Goal: Task Accomplishment & Management: Use online tool/utility

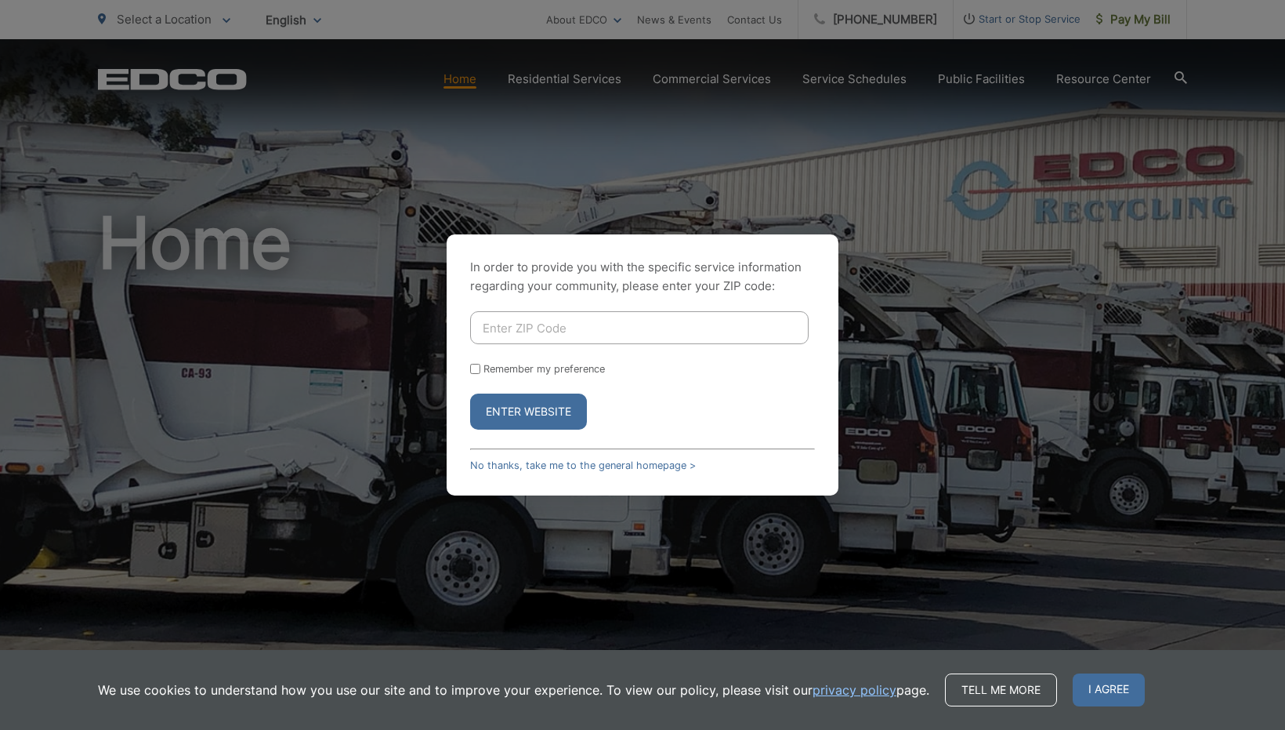
click at [620, 333] on input "Enter ZIP Code" at bounding box center [639, 327] width 339 height 33
type input "92019"
click at [470, 393] on button "Enter Website" at bounding box center [528, 411] width 117 height 36
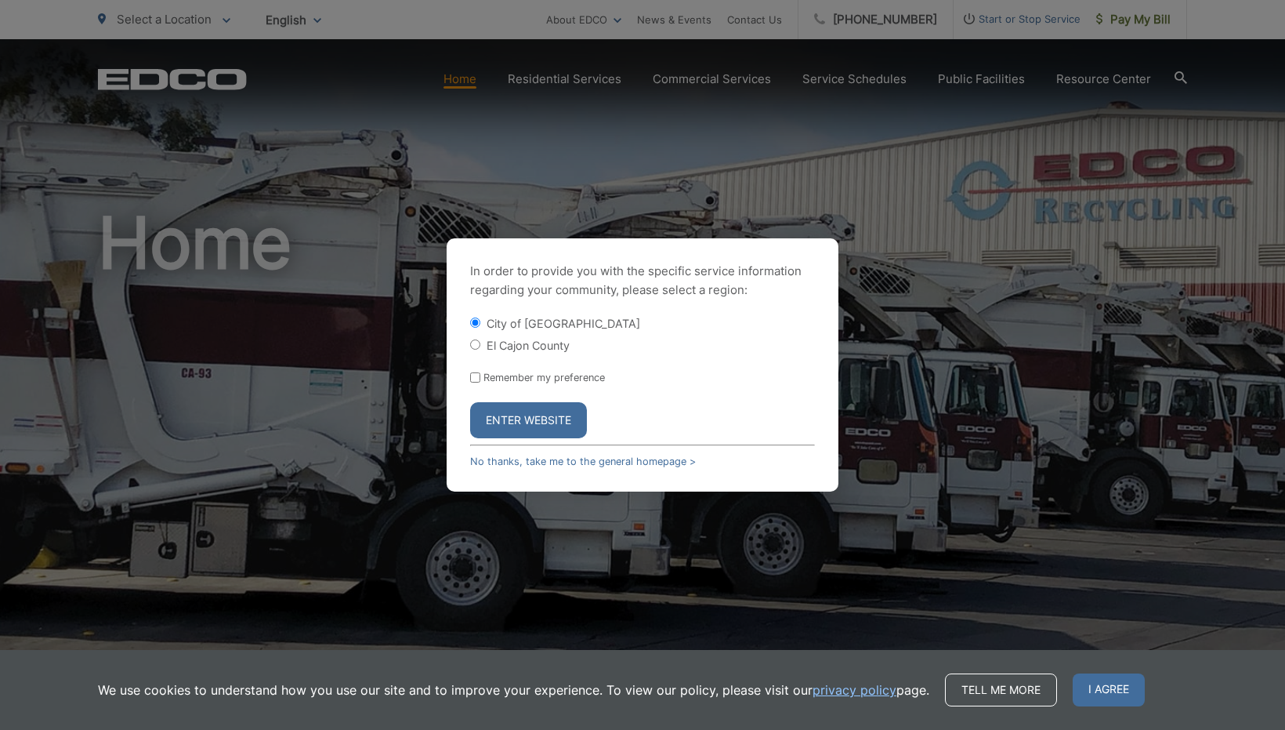
click at [561, 424] on button "Enter Website" at bounding box center [528, 420] width 117 height 36
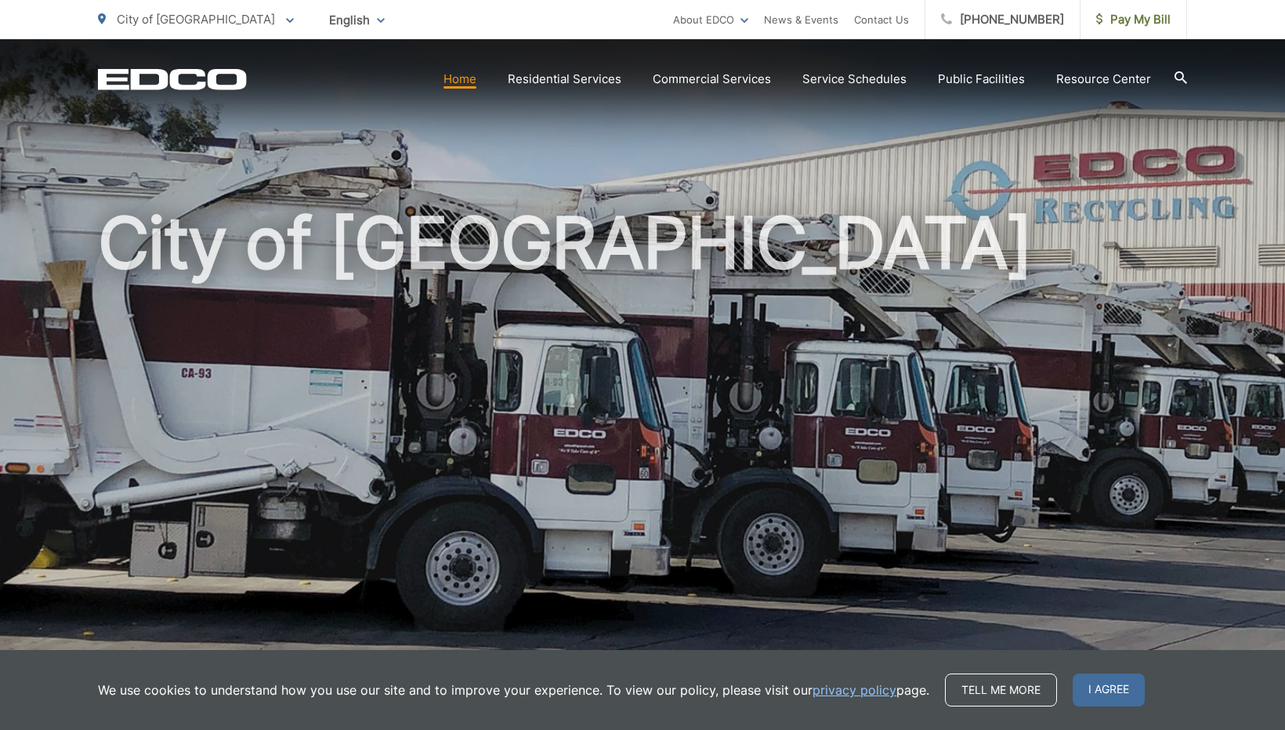
click at [1275, 697] on div "We use cookies to understand how you use our site and to improve your experienc…" at bounding box center [642, 690] width 1285 height 80
click at [1130, 684] on span "I agree" at bounding box center [1109, 689] width 72 height 33
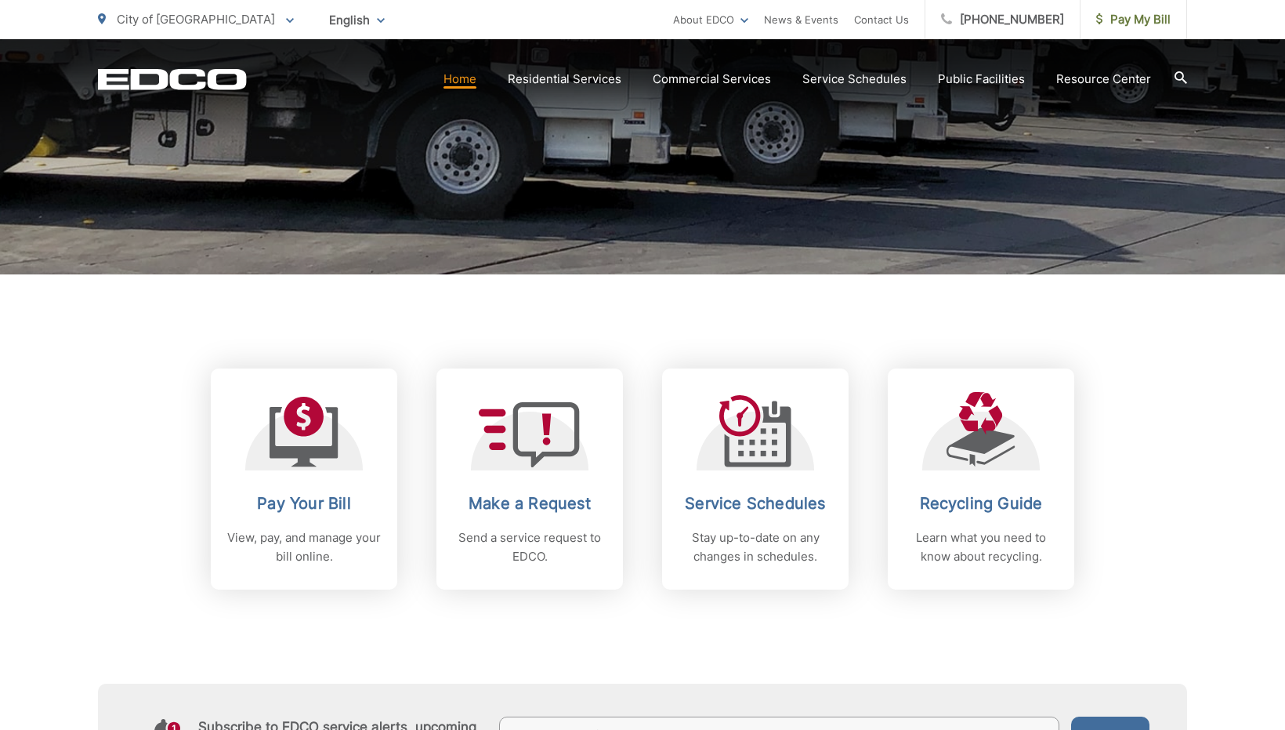
scroll to position [477, 0]
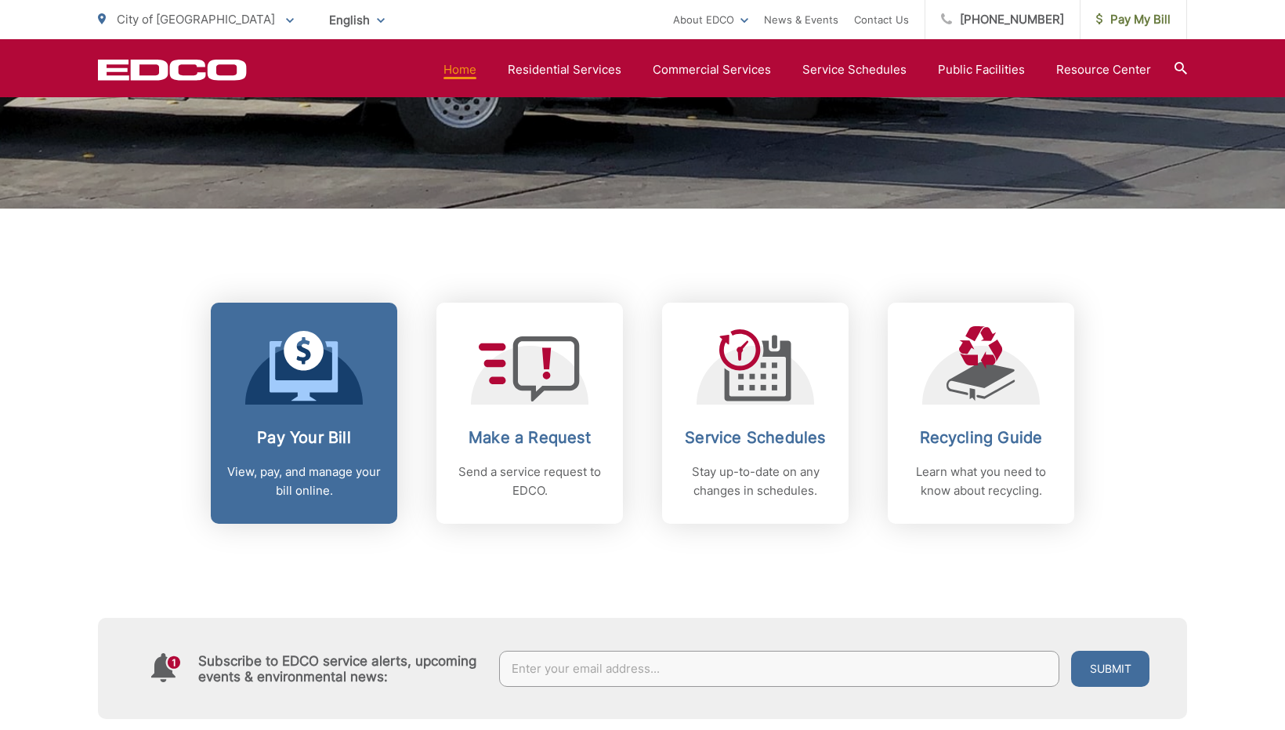
click at [306, 451] on div "Pay Your Bill View, pay, and manage your bill online." at bounding box center [303, 464] width 155 height 72
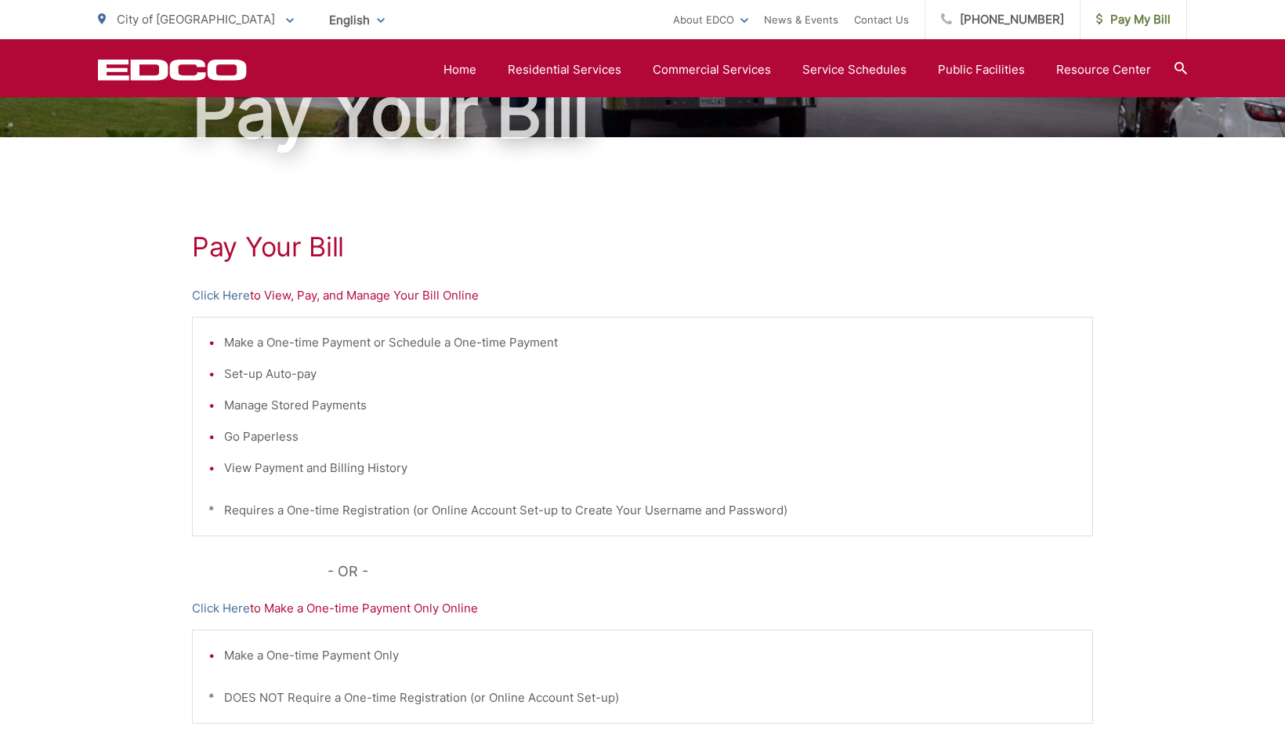
scroll to position [176, 0]
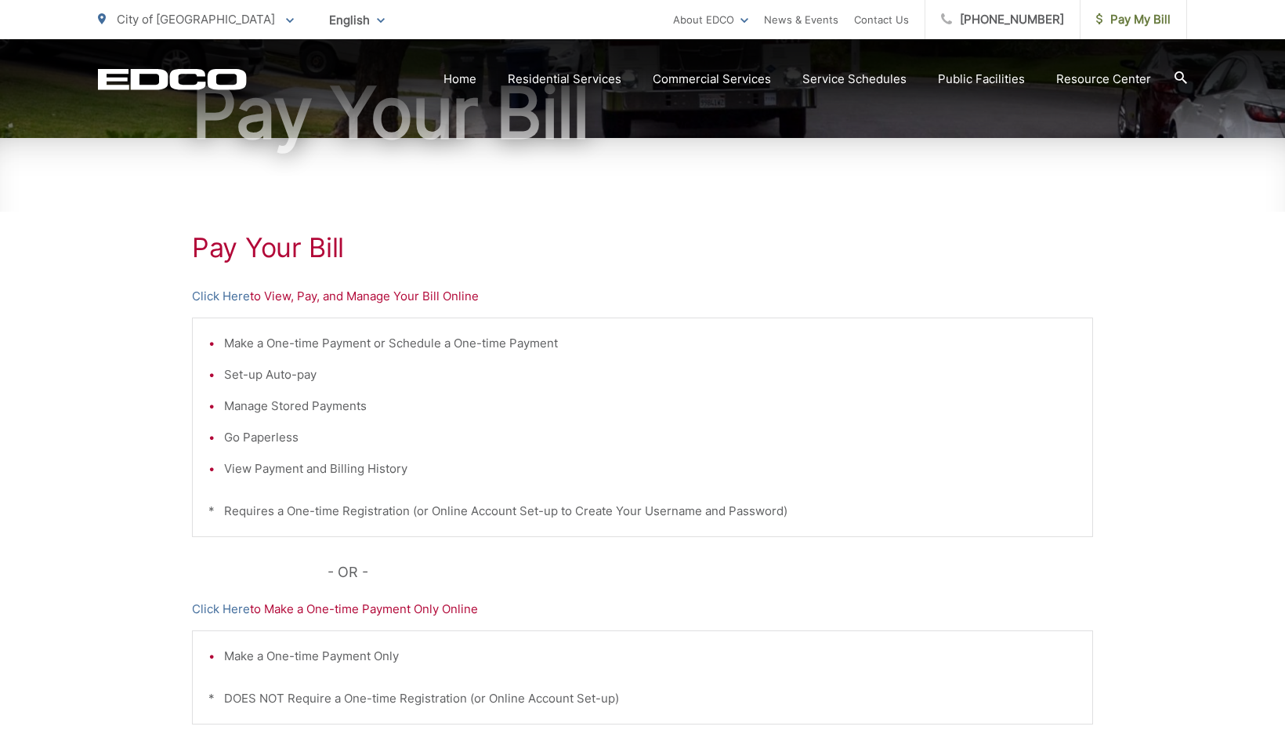
click at [308, 294] on p "Click Here to View, Pay, and Manage Your Bill Online" at bounding box center [642, 296] width 901 height 19
click at [285, 300] on p "Click Here to View, Pay, and Manage Your Bill Online" at bounding box center [642, 296] width 901 height 19
click at [226, 297] on link "Click Here" at bounding box center [221, 296] width 58 height 19
